Goal: Task Accomplishment & Management: Manage account settings

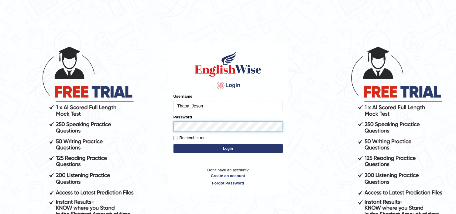
type input "Thapa_Jeson"
click at [174, 144] on button "Login" at bounding box center [228, 148] width 109 height 9
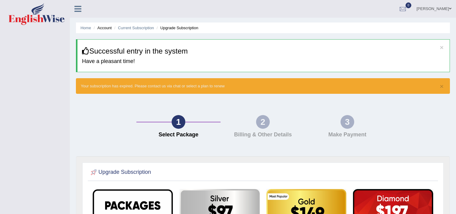
click at [77, 10] on icon at bounding box center [77, 9] width 7 height 8
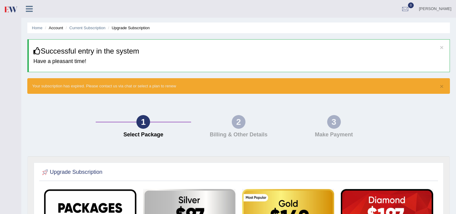
click at [27, 11] on icon at bounding box center [29, 9] width 7 height 8
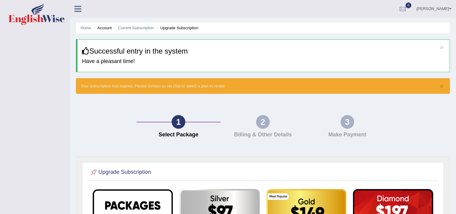
click at [75, 11] on icon at bounding box center [77, 9] width 7 height 8
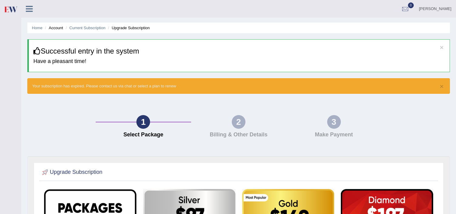
click at [29, 7] on icon at bounding box center [29, 9] width 7 height 8
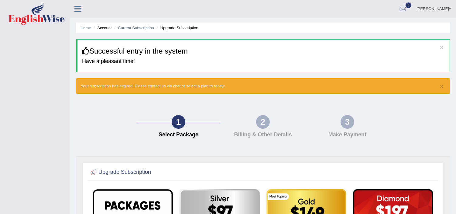
click at [78, 8] on icon at bounding box center [77, 9] width 7 height 8
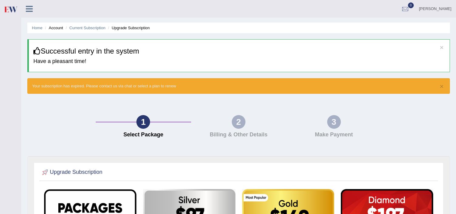
click at [33, 7] on link at bounding box center [29, 8] width 16 height 9
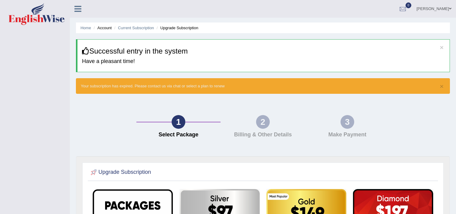
click at [198, 57] on div "× Successful entry in the system Have a pleasant time!" at bounding box center [263, 55] width 374 height 33
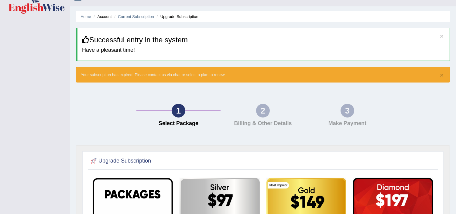
scroll to position [9, 0]
